Goal: Task Accomplishment & Management: Manage account settings

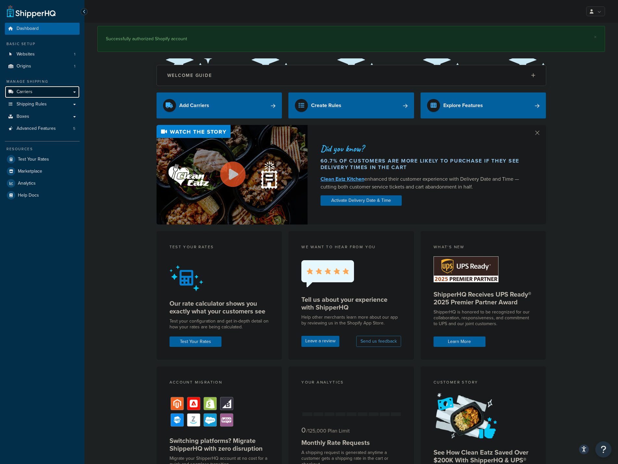
click at [33, 93] on link "Carriers" at bounding box center [42, 92] width 75 height 12
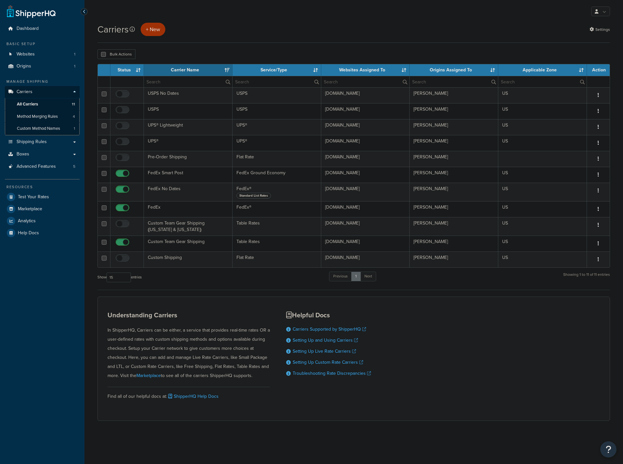
select select "15"
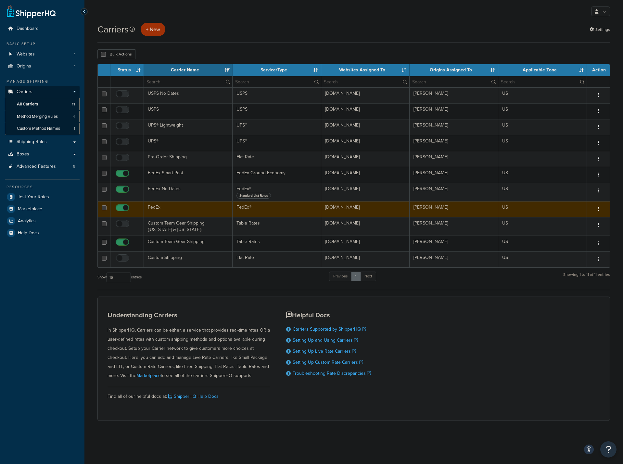
click at [176, 207] on td "FedEx" at bounding box center [188, 209] width 89 height 16
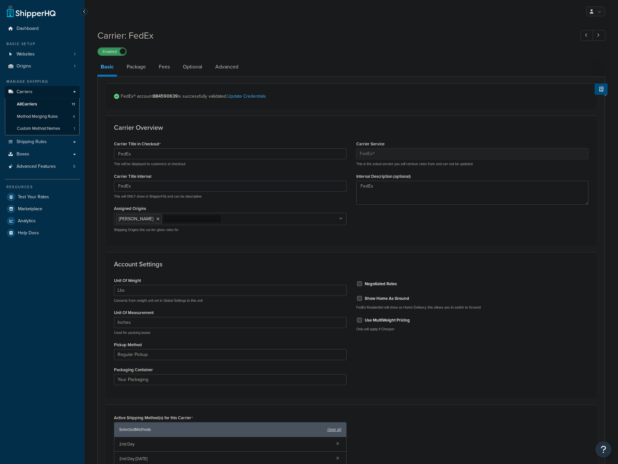
select select "fedEx"
select select "REGULAR_PICKUP"
select select "YOUR_PACKAGING"
drag, startPoint x: 276, startPoint y: 98, endPoint x: 105, endPoint y: 99, distance: 171.1
click at [105, 99] on form "FedEx® account 884590639 is successfully validated. Update Credentials Carrier …" at bounding box center [351, 376] width 507 height 586
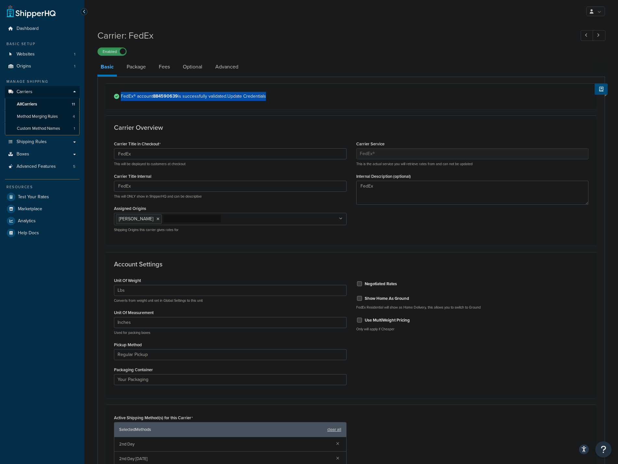
copy span "FedEx® account 884590639 is successfully validated. Update Credentials"
click at [32, 103] on span "All Carriers" at bounding box center [27, 105] width 20 height 6
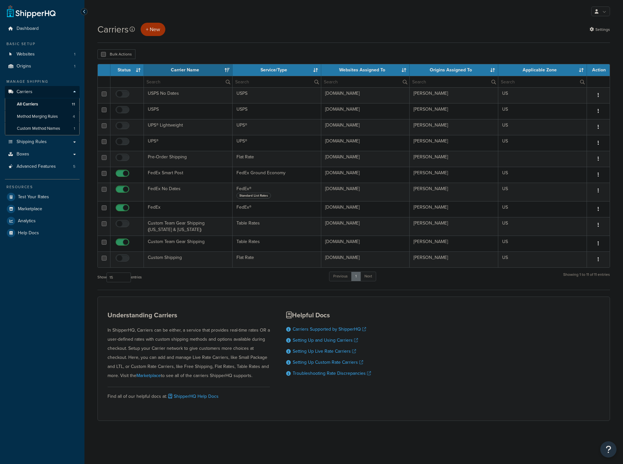
select select "15"
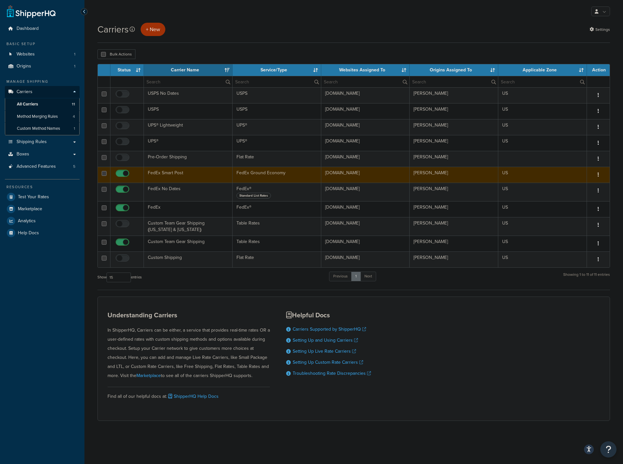
click at [162, 176] on td "FedEx Smart Post" at bounding box center [188, 175] width 89 height 16
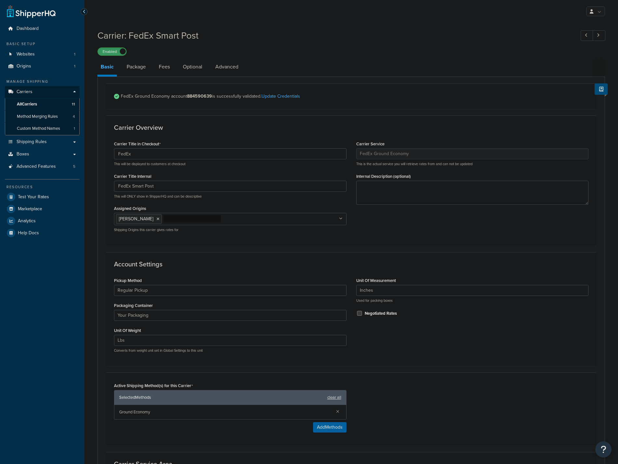
select select "smartPost"
select select "REGULAR_PICKUP"
select select "YOUR_PACKAGING"
drag, startPoint x: 261, startPoint y: 96, endPoint x: 121, endPoint y: 100, distance: 139.4
click at [121, 100] on span "FedEx Ground Economy account 884590639 is successfully validated. Update Creden…" at bounding box center [355, 96] width 468 height 9
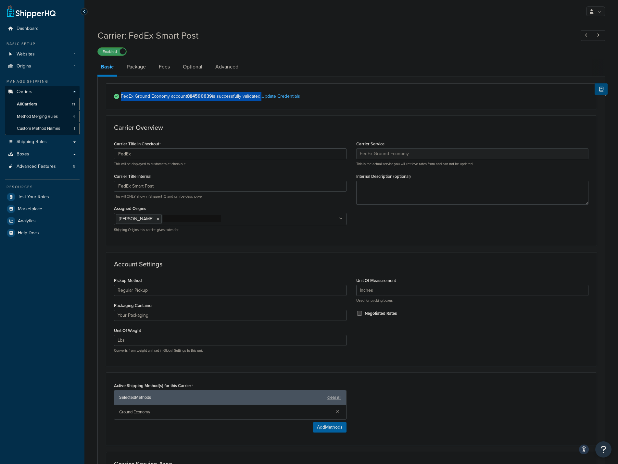
copy span "FedEx Ground Economy account 884590639 is successfully validated"
click at [289, 122] on div "Carrier Overview Carrier Title in Checkout FedEx This will be displayed to cust…" at bounding box center [351, 181] width 491 height 130
click at [40, 108] on link "All Carriers 11" at bounding box center [42, 104] width 75 height 12
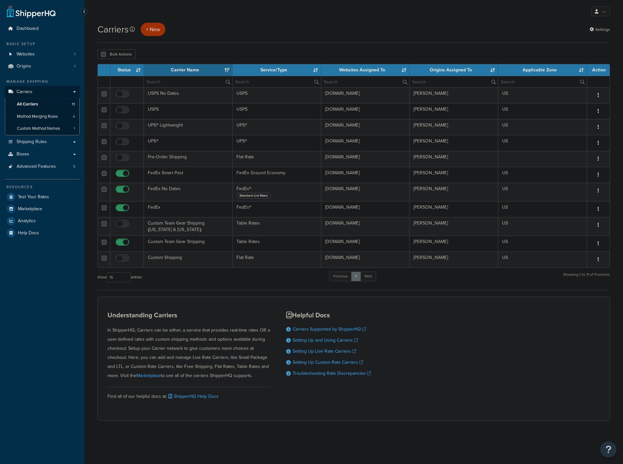
select select "15"
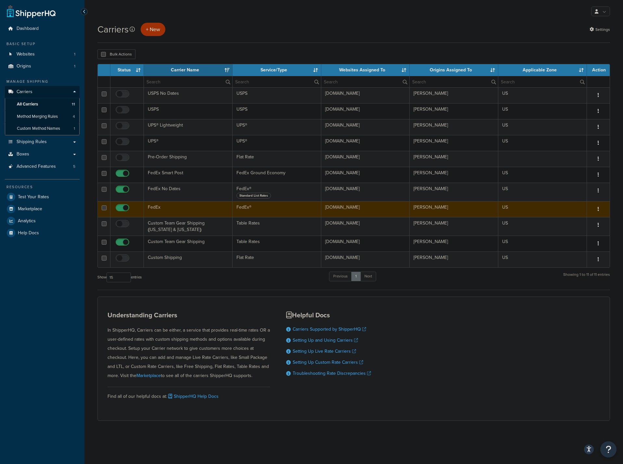
click at [168, 210] on td "FedEx" at bounding box center [188, 209] width 89 height 16
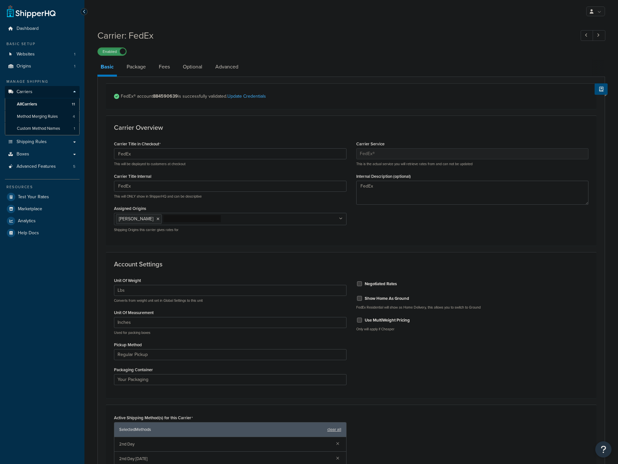
select select "fedEx"
select select "REGULAR_PICKUP"
select select "YOUR_PACKAGING"
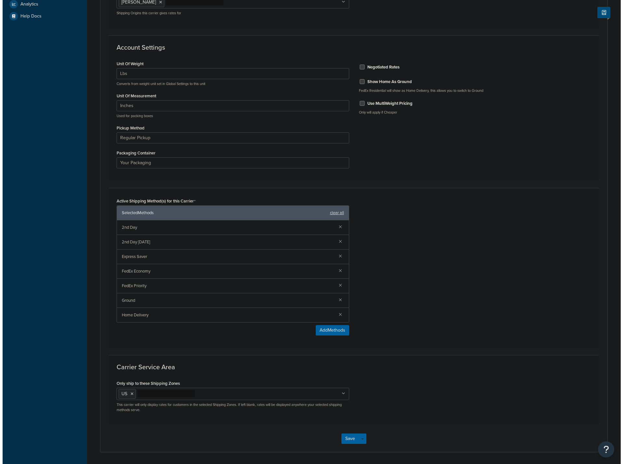
scroll to position [227, 0]
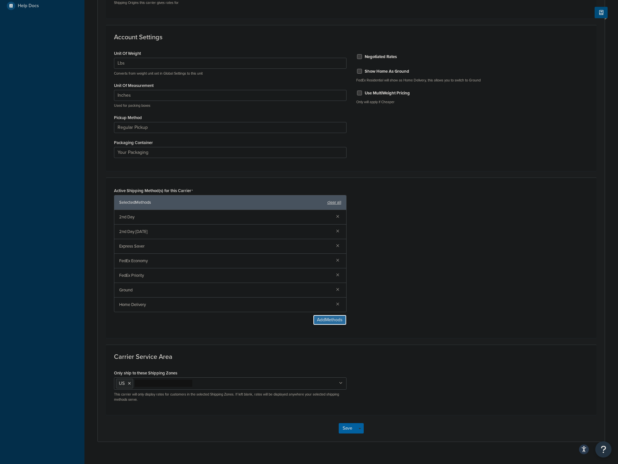
click at [325, 320] on button "Add Methods" at bounding box center [329, 320] width 33 height 10
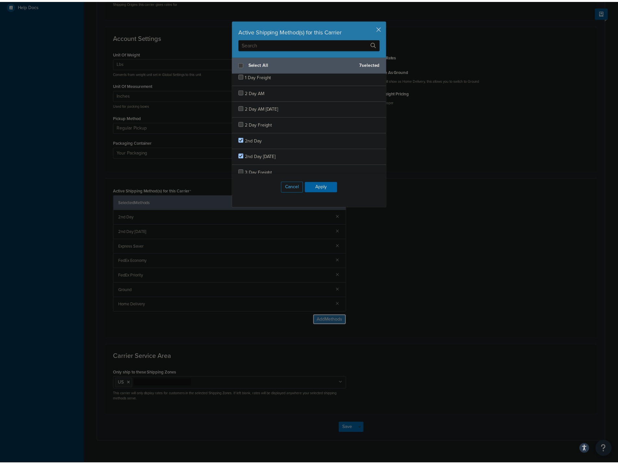
scroll to position [0, 0]
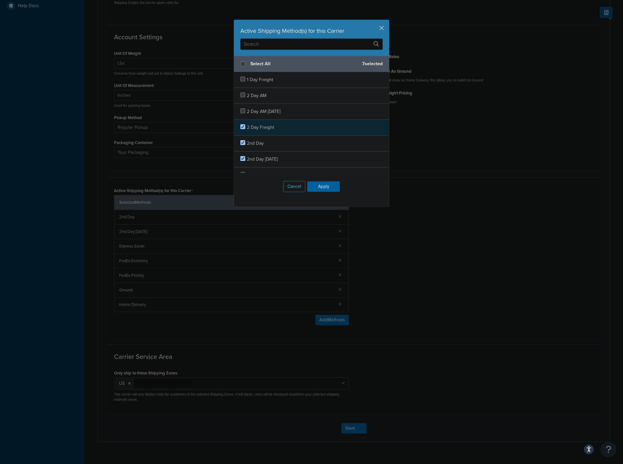
checkbox input "true"
drag, startPoint x: 298, startPoint y: 124, endPoint x: 299, endPoint y: 45, distance: 78.6
click at [299, 45] on input "text" at bounding box center [311, 44] width 142 height 11
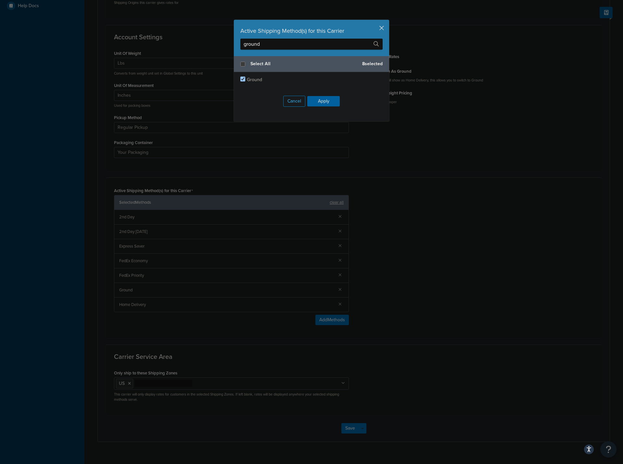
type input "ground"
click at [387, 21] on button "button" at bounding box center [388, 21] width 2 height 2
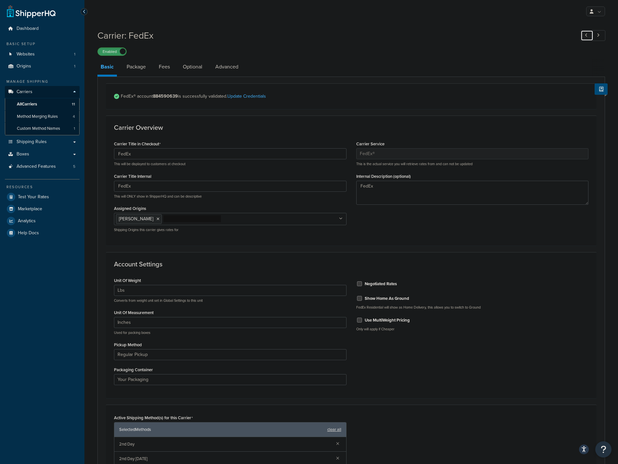
click at [586, 36] on icon at bounding box center [586, 35] width 3 height 4
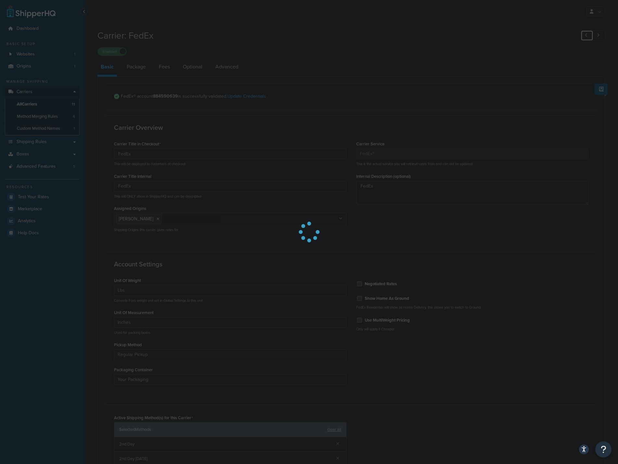
type input "-"
type input "Custom Shipping"
select select "flat"
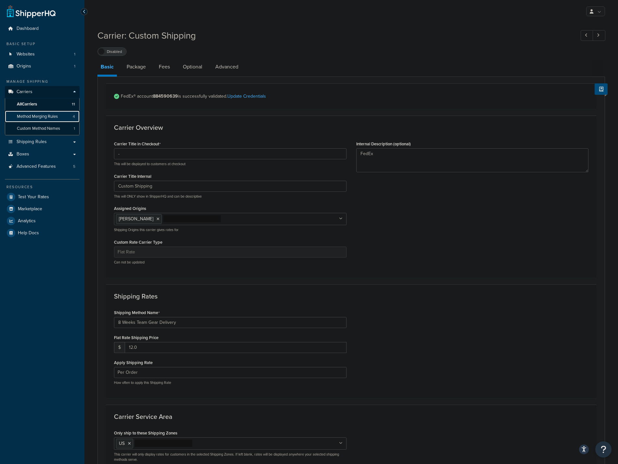
click at [28, 117] on span "Method Merging Rules" at bounding box center [37, 117] width 41 height 6
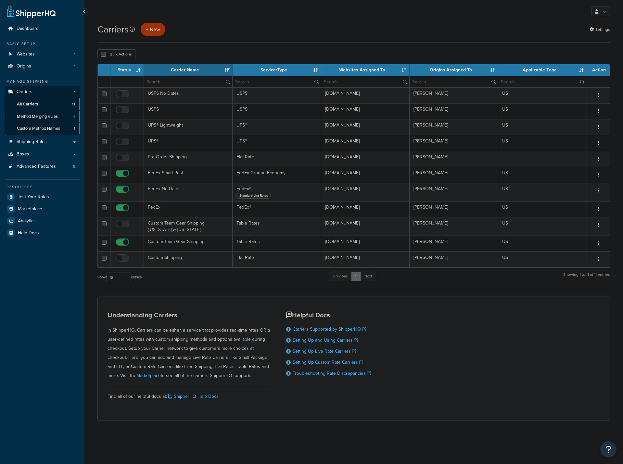
select select "15"
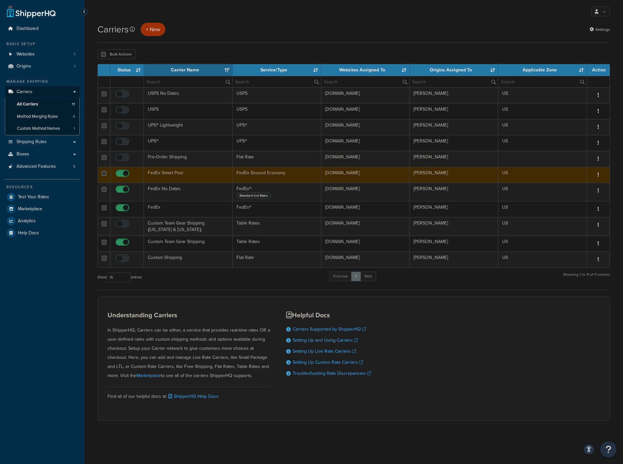
click at [170, 172] on td "FedEx Smart Post" at bounding box center [188, 175] width 89 height 16
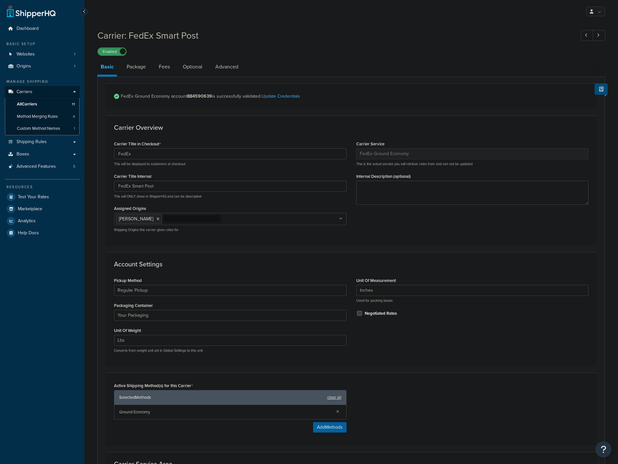
select select "smartPost"
select select "REGULAR_PICKUP"
select select "YOUR_PACKAGING"
